Goal: Transaction & Acquisition: Download file/media

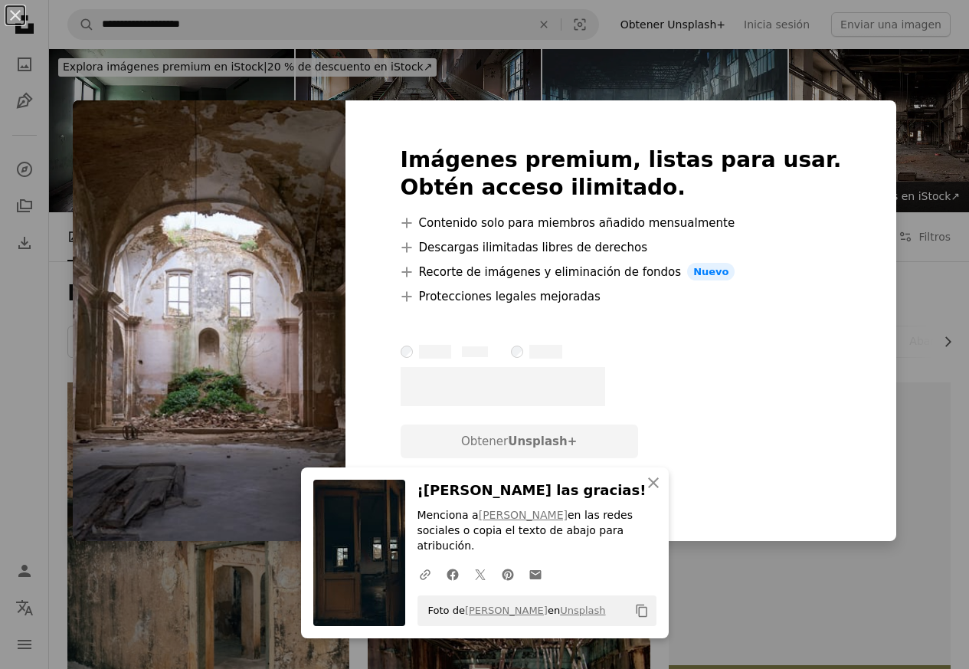
scroll to position [643, 0]
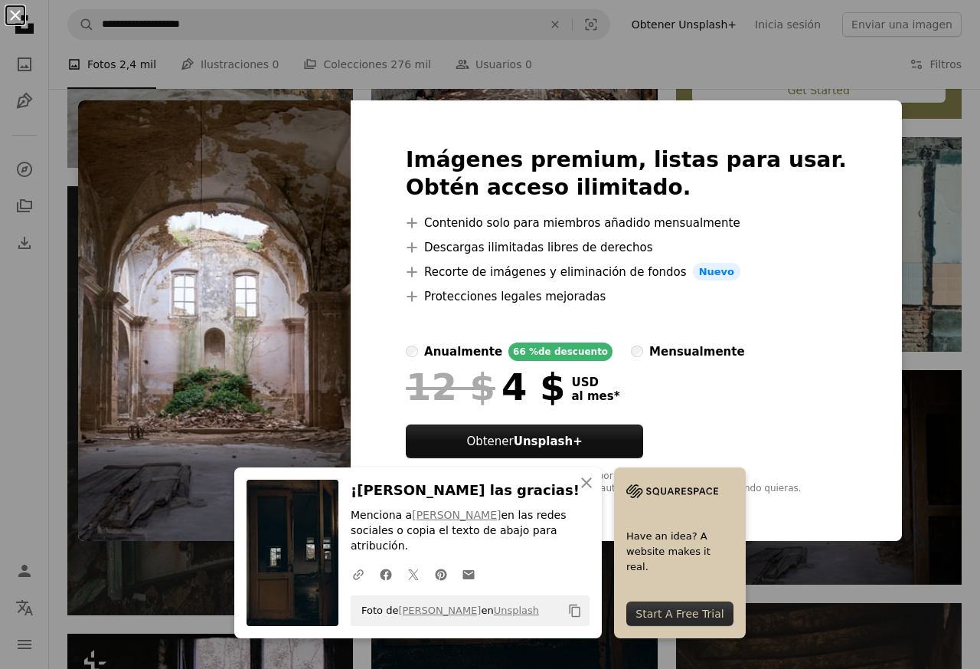
click at [17, 25] on button "An X shape" at bounding box center [15, 15] width 18 height 18
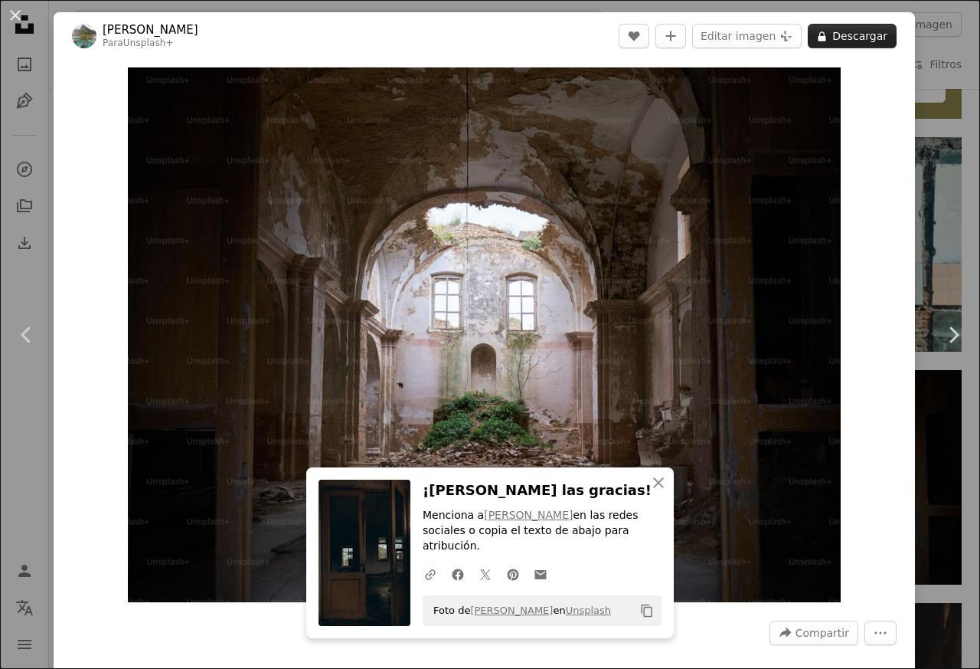
click at [844, 38] on button "A lock Descargar" at bounding box center [852, 36] width 89 height 25
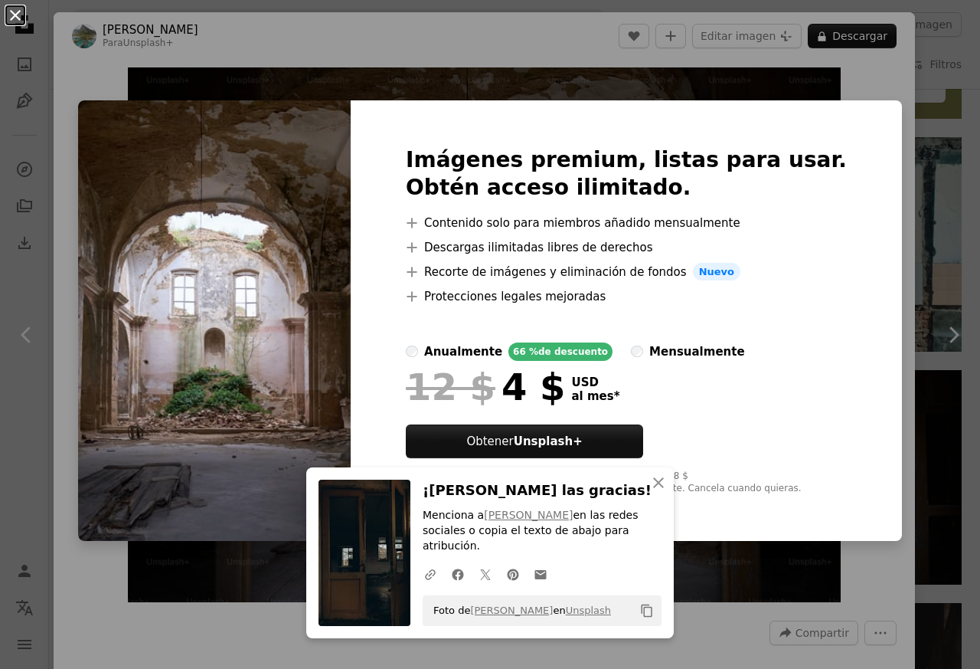
click at [15, 24] on button "An X shape" at bounding box center [15, 15] width 18 height 18
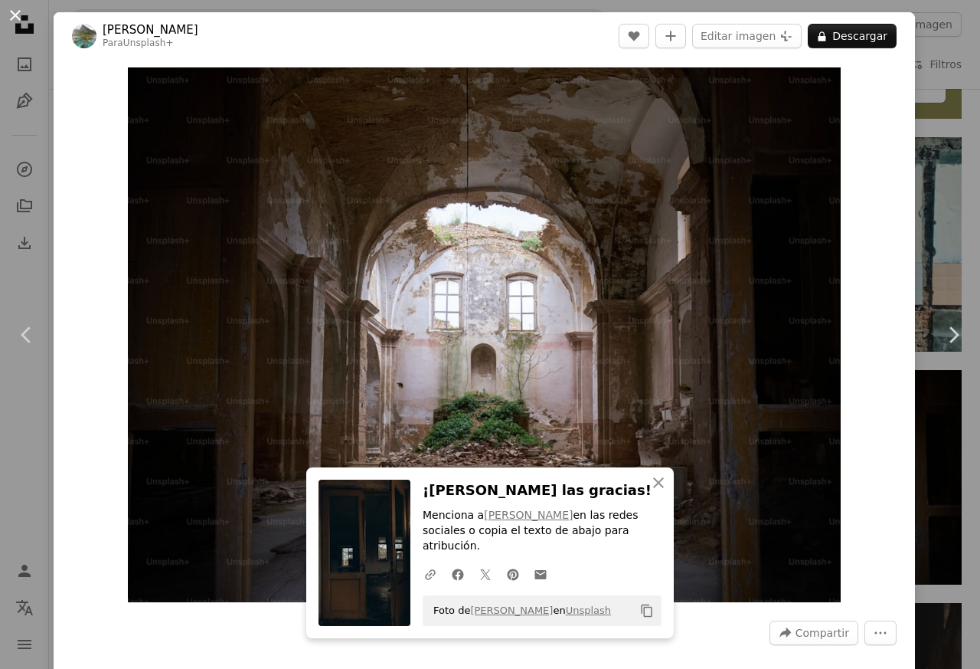
click at [15, 24] on button "An X shape" at bounding box center [15, 15] width 18 height 18
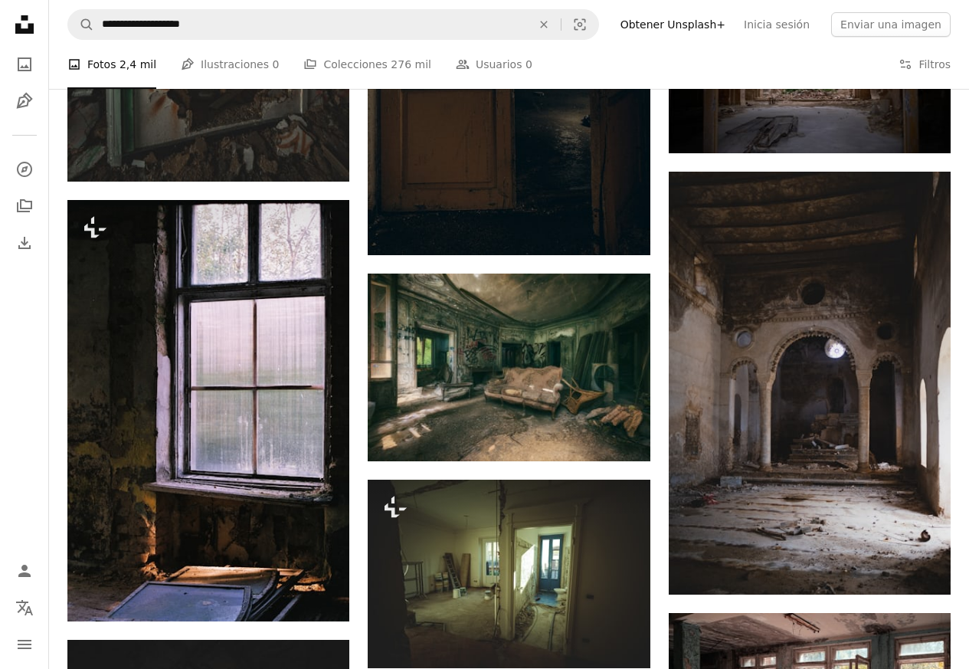
scroll to position [1195, 0]
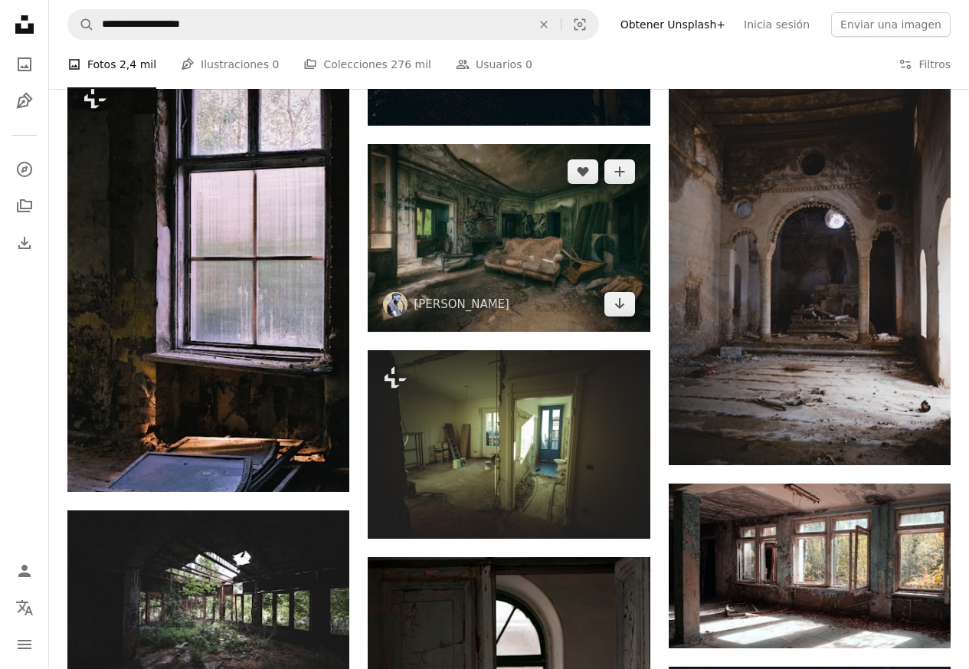
click at [493, 286] on img at bounding box center [509, 238] width 282 height 188
click at [620, 303] on icon "Arrow pointing down" at bounding box center [620, 303] width 12 height 18
